Goal: Transaction & Acquisition: Book appointment/travel/reservation

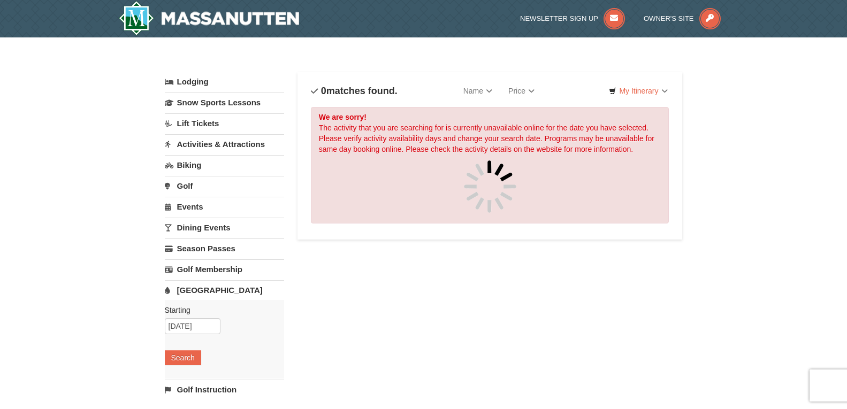
click at [227, 145] on link "Activities & Attractions" at bounding box center [224, 144] width 119 height 20
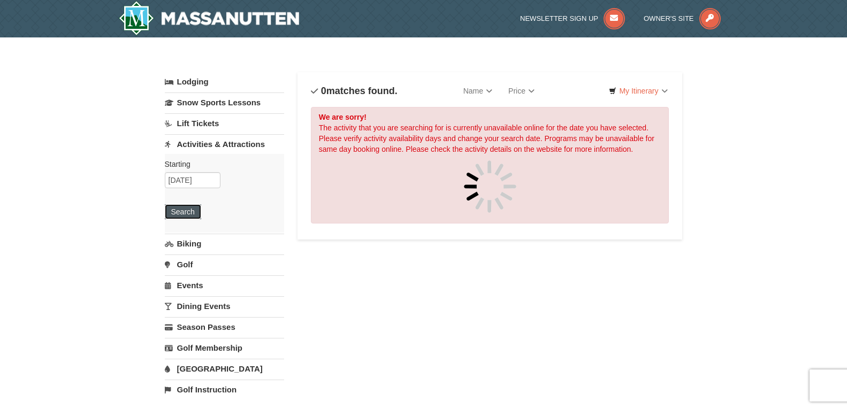
click at [187, 210] on button "Search" at bounding box center [183, 211] width 36 height 15
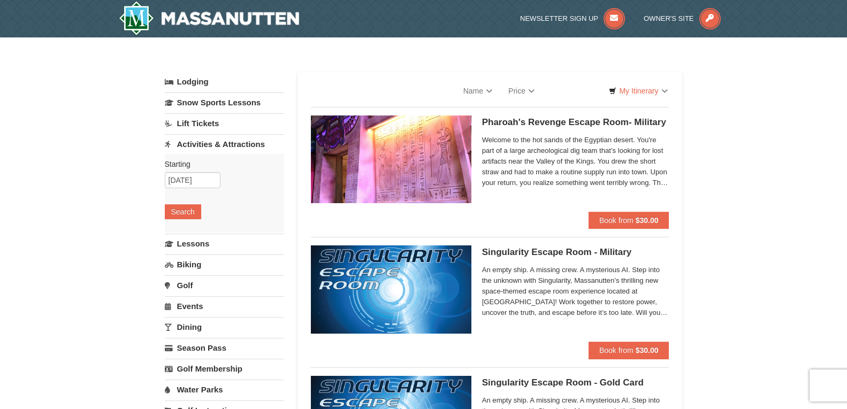
select select "10"
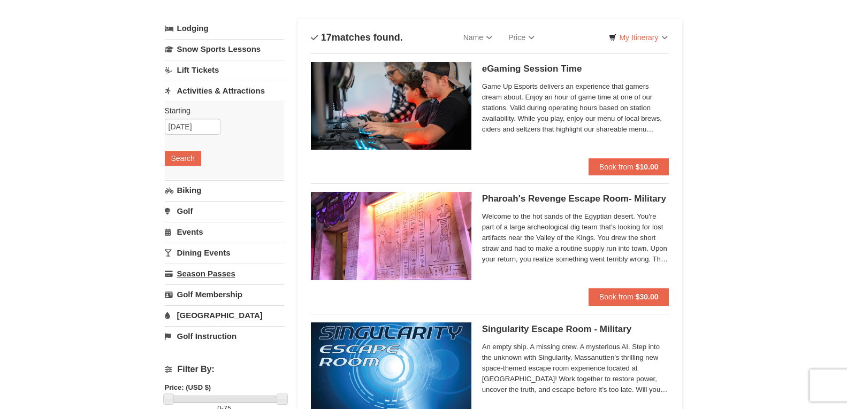
scroll to position [107, 0]
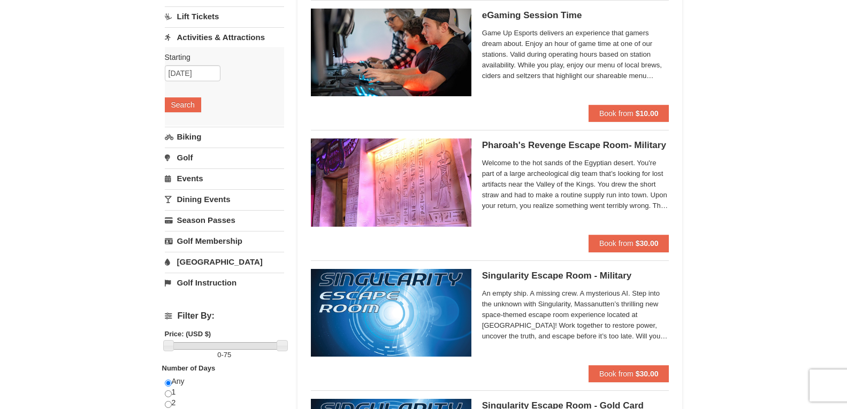
click at [187, 176] on link "Events" at bounding box center [224, 178] width 119 height 20
click at [189, 165] on button "Search" at bounding box center [183, 167] width 36 height 15
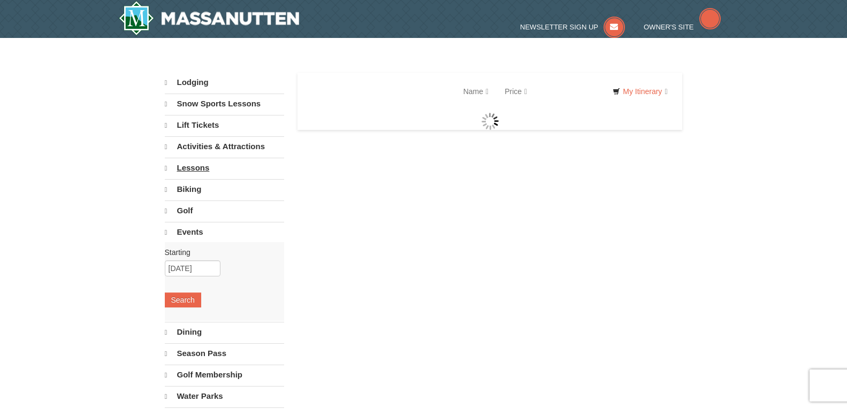
select select "10"
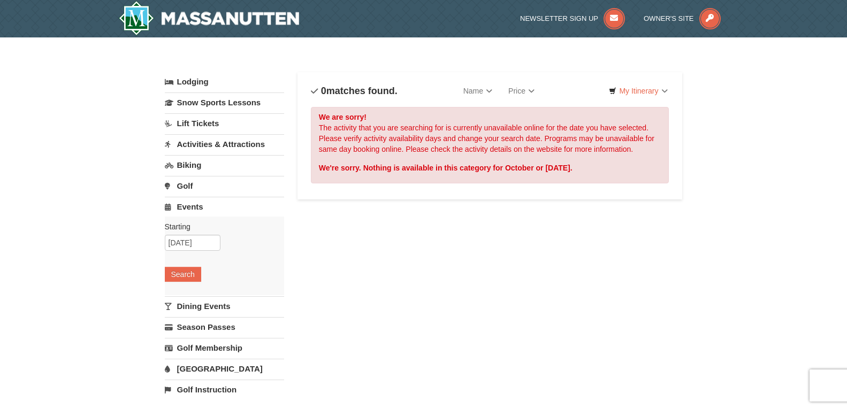
click at [196, 206] on link "Events" at bounding box center [224, 207] width 119 height 20
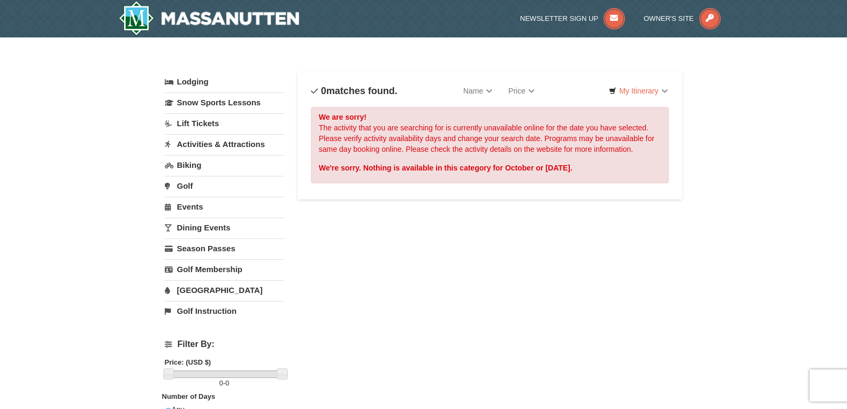
click at [202, 121] on link "Lift Tickets" at bounding box center [224, 123] width 119 height 20
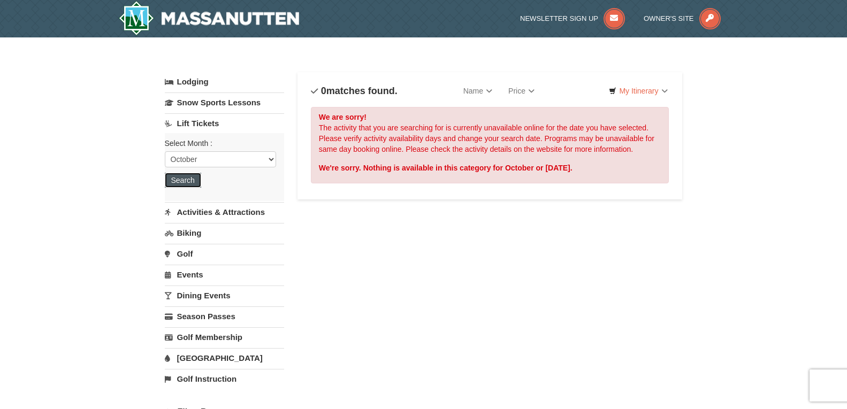
click at [185, 179] on button "Search" at bounding box center [183, 180] width 36 height 15
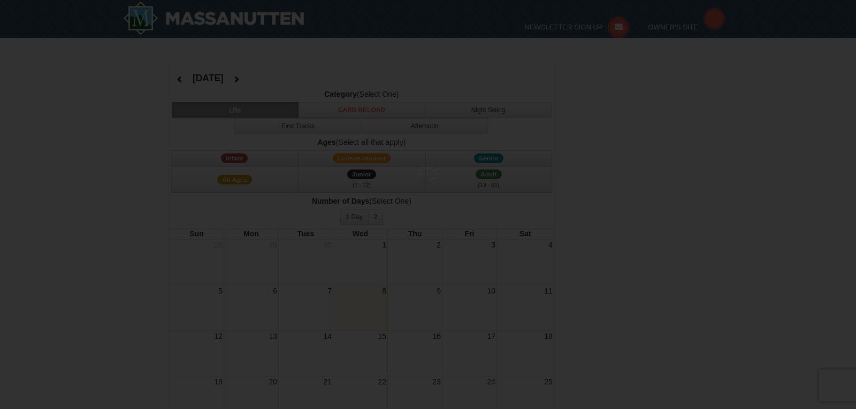
select select "10"
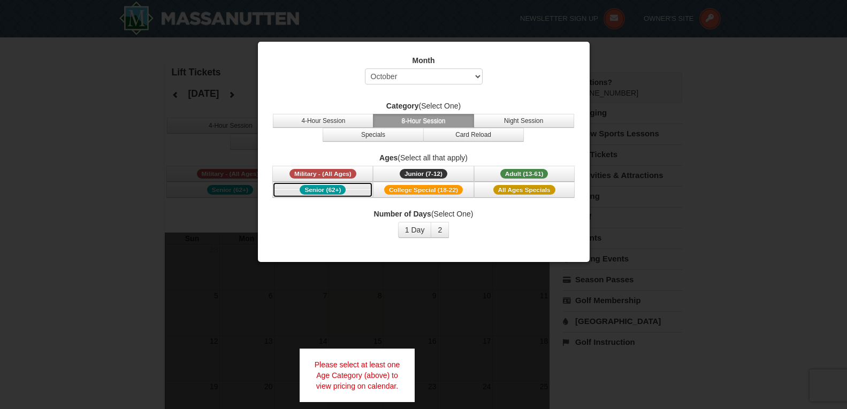
click at [327, 189] on span "Senior (62+)" at bounding box center [323, 190] width 46 height 10
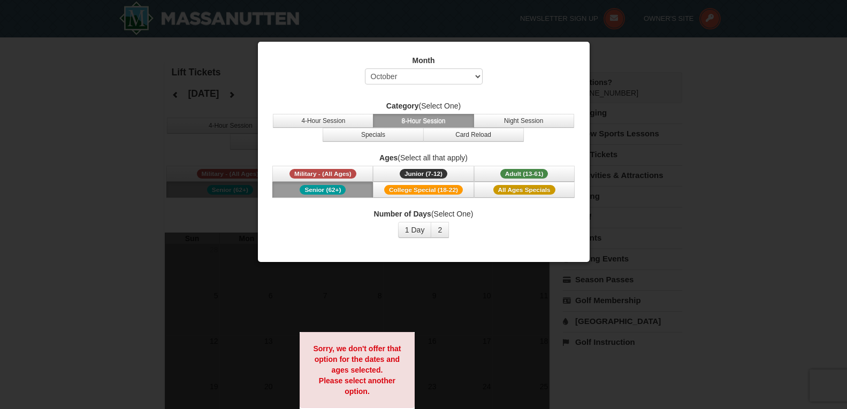
click at [323, 191] on span "Senior (62+)" at bounding box center [323, 190] width 46 height 10
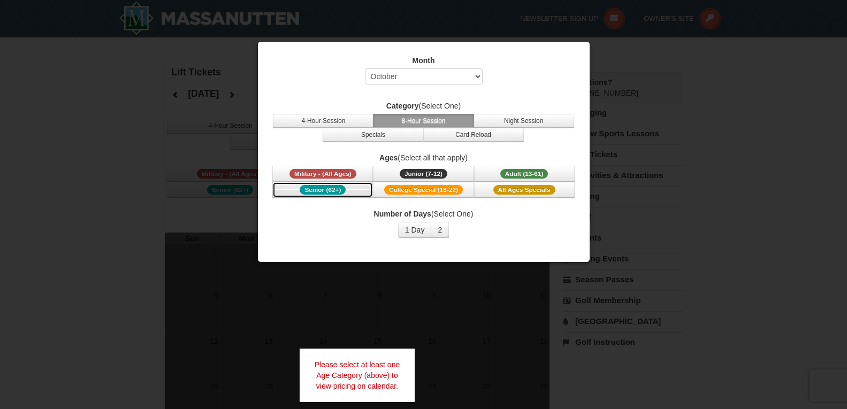
click at [313, 189] on span "Senior (62+)" at bounding box center [323, 190] width 46 height 10
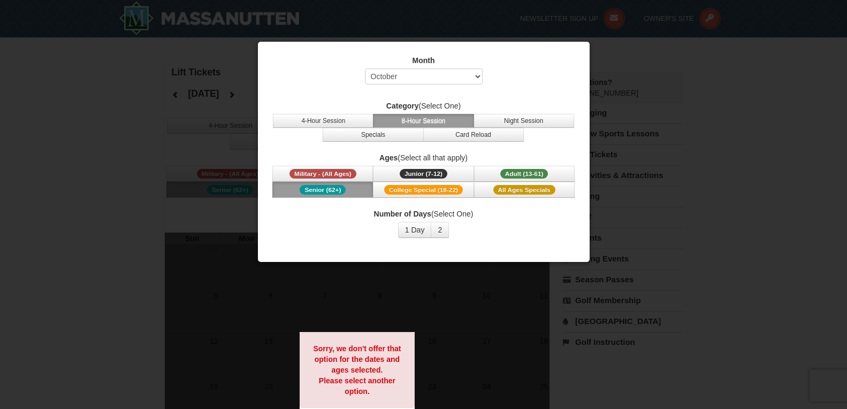
click at [416, 315] on div at bounding box center [423, 204] width 847 height 409
click at [442, 76] on select "Select October November December January February March April May June July Aug…" at bounding box center [424, 76] width 118 height 16
drag, startPoint x: 588, startPoint y: 41, endPoint x: 595, endPoint y: 51, distance: 12.6
click at [593, 47] on body "Browser Not Supported We notice you are using a browser which will not provide …" at bounding box center [423, 406] width 847 height 813
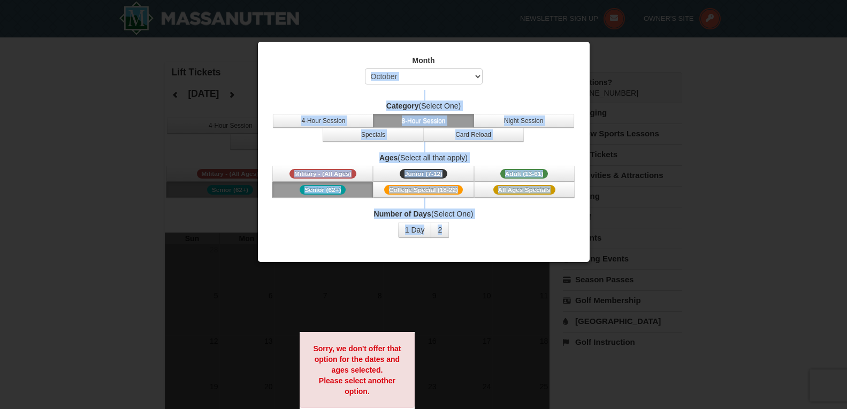
click at [459, 319] on div at bounding box center [423, 204] width 847 height 409
click at [273, 185] on button "Senior (62+)" at bounding box center [322, 190] width 101 height 16
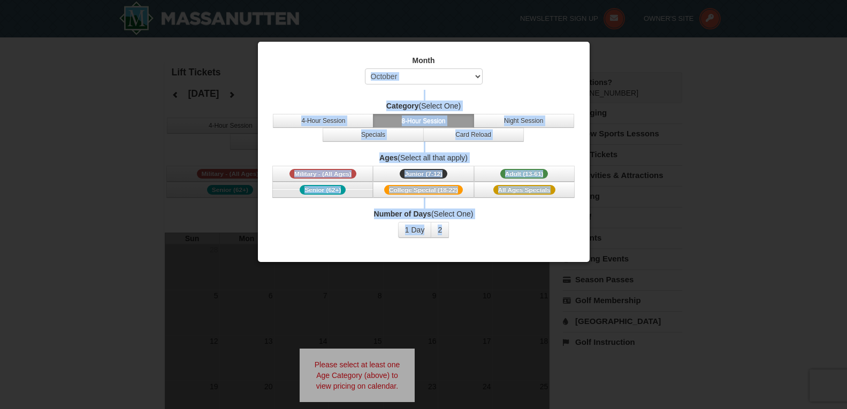
click at [273, 185] on button "Senior (62+)" at bounding box center [322, 190] width 101 height 16
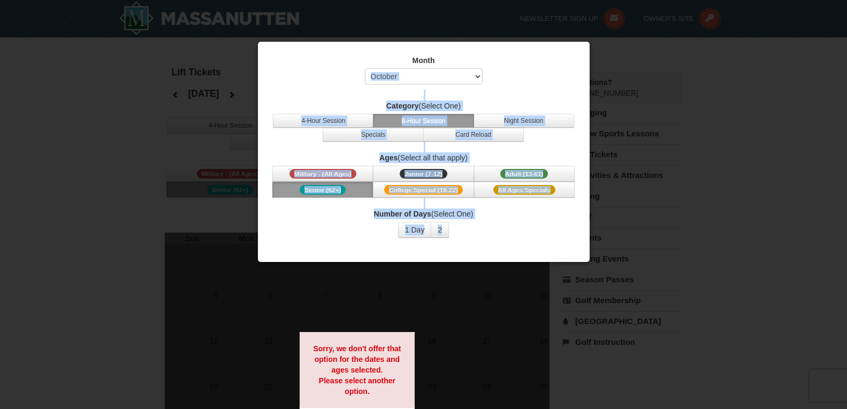
drag, startPoint x: 711, startPoint y: 105, endPoint x: 665, endPoint y: 130, distance: 52.2
click at [711, 105] on div at bounding box center [423, 204] width 847 height 409
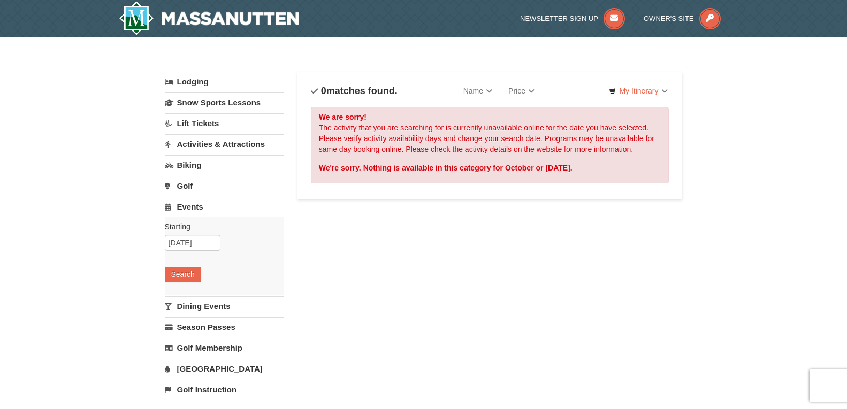
click at [190, 122] on link "Lift Tickets" at bounding box center [224, 123] width 119 height 20
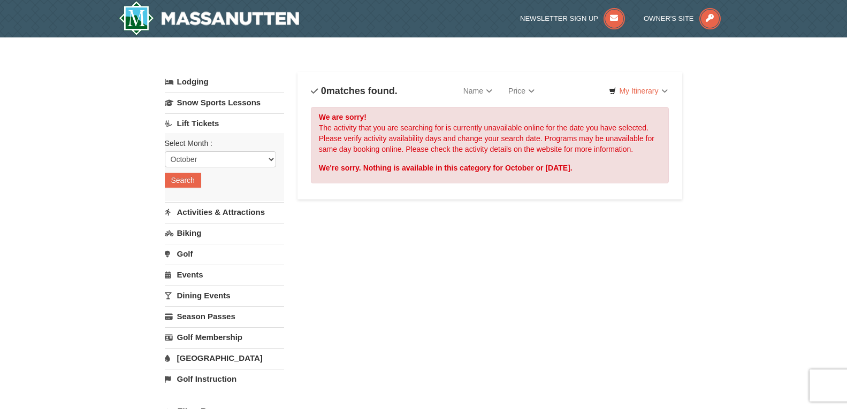
click at [204, 210] on link "Activities & Attractions" at bounding box center [224, 212] width 119 height 20
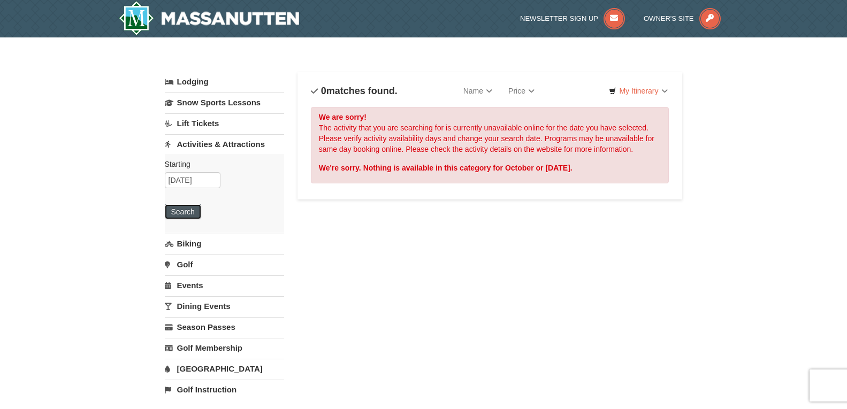
click at [189, 210] on button "Search" at bounding box center [183, 211] width 36 height 15
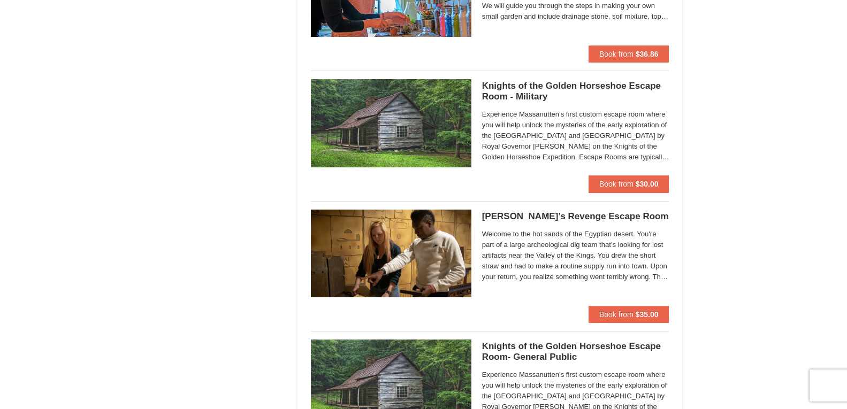
scroll to position [764, 0]
